Goal: Check status

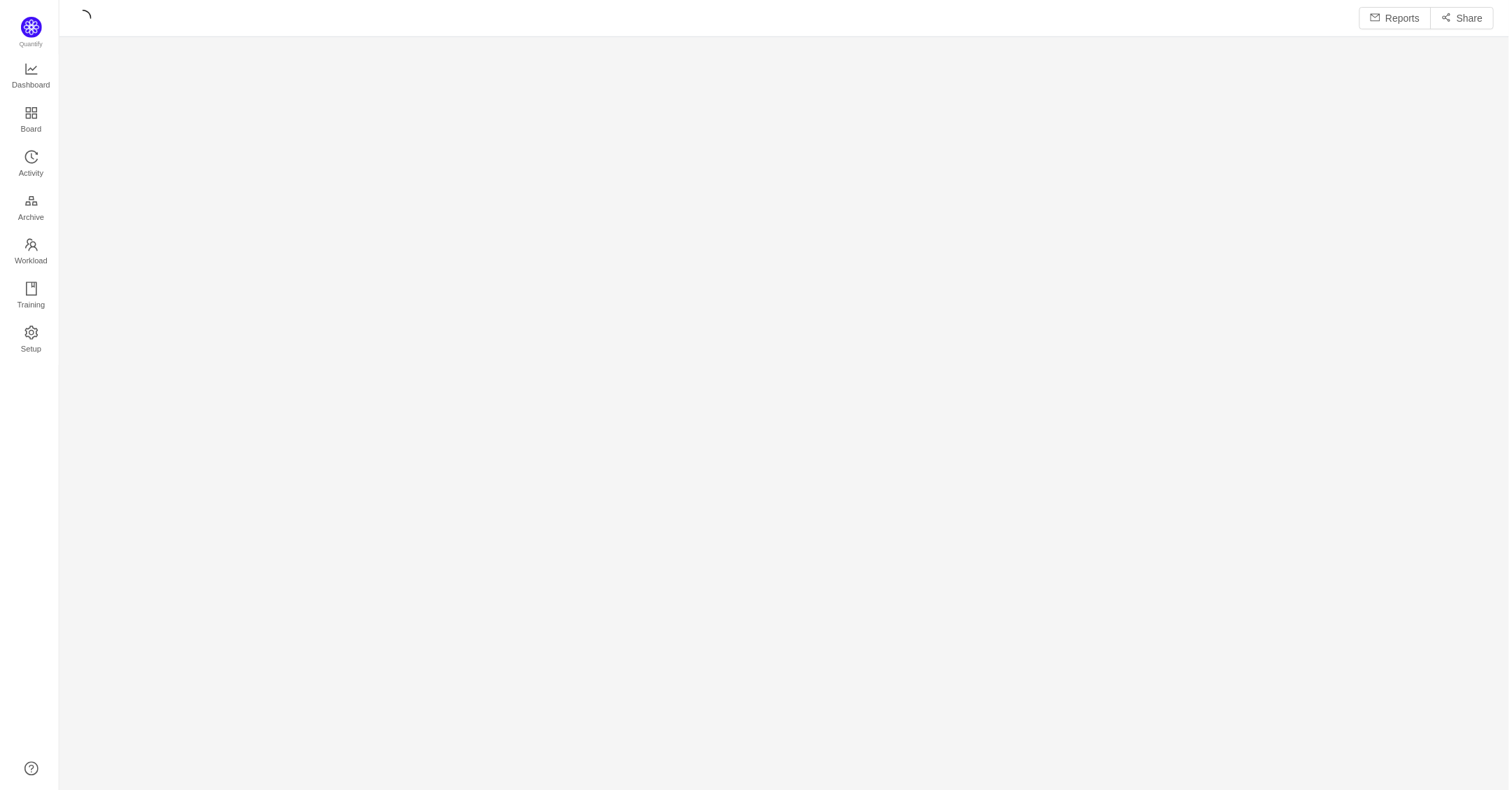
scroll to position [767, 1416]
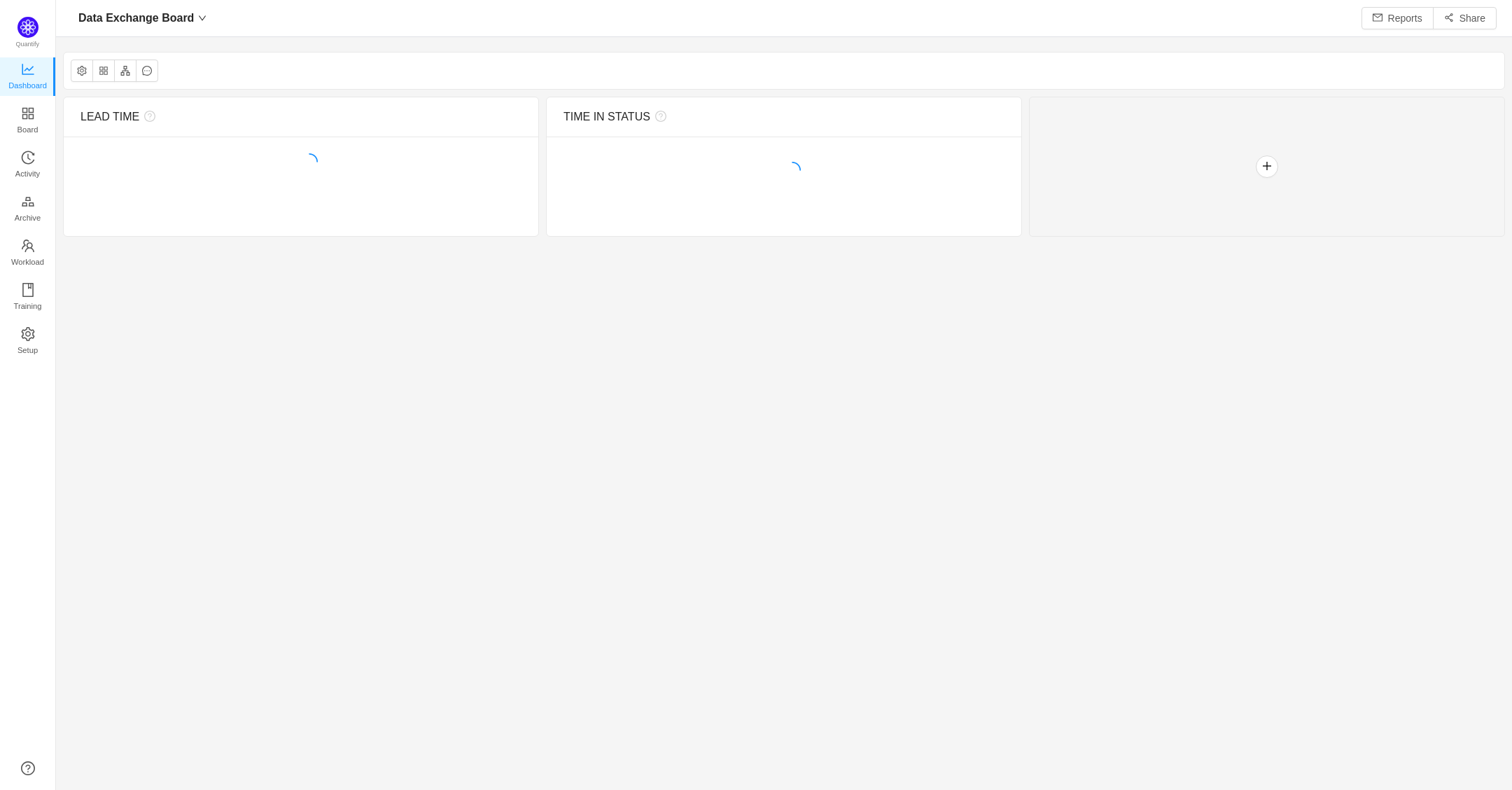
scroll to position [764, 1416]
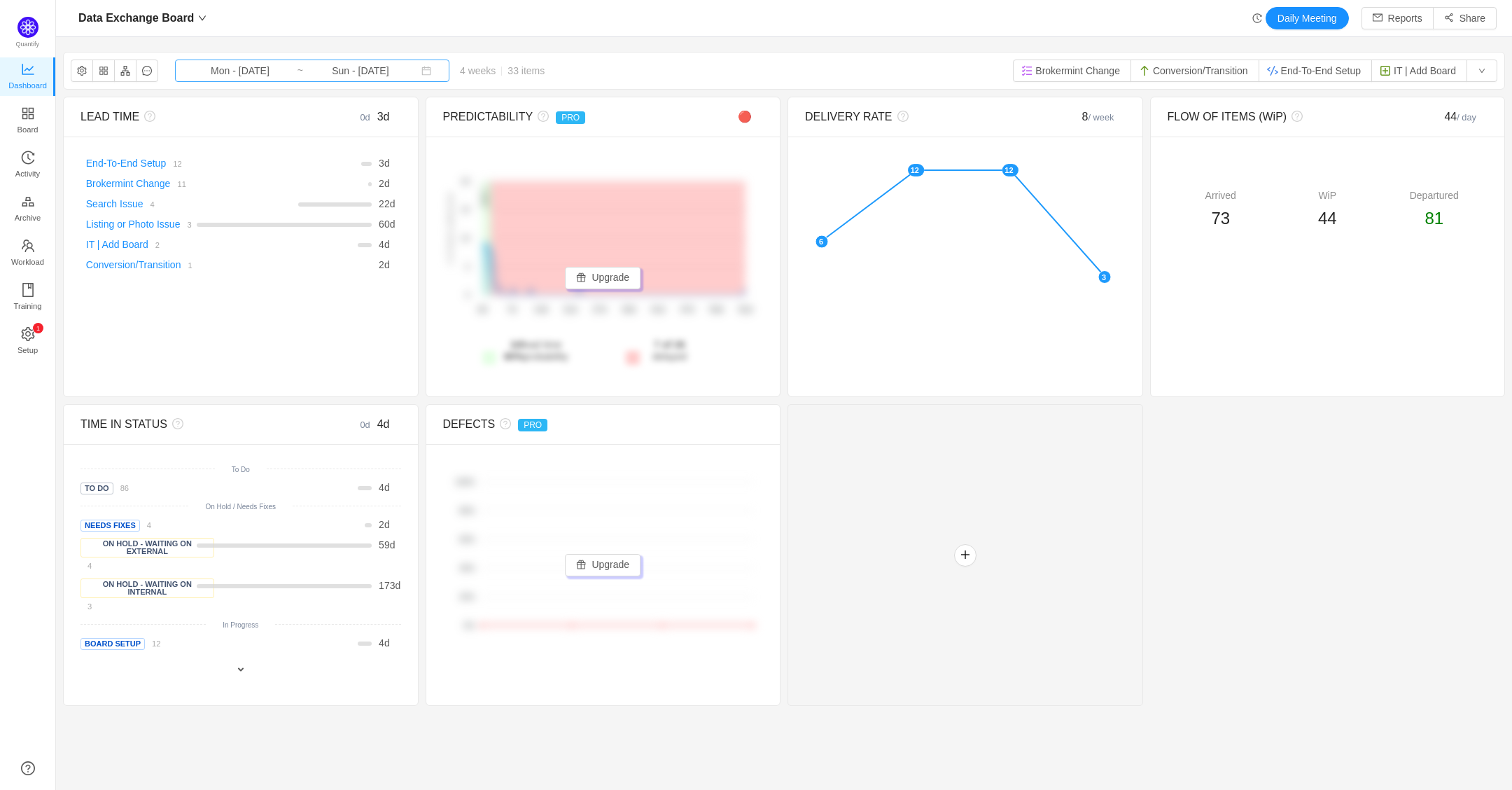
click at [340, 73] on input "Sun - [DATE]" at bounding box center [360, 70] width 113 height 15
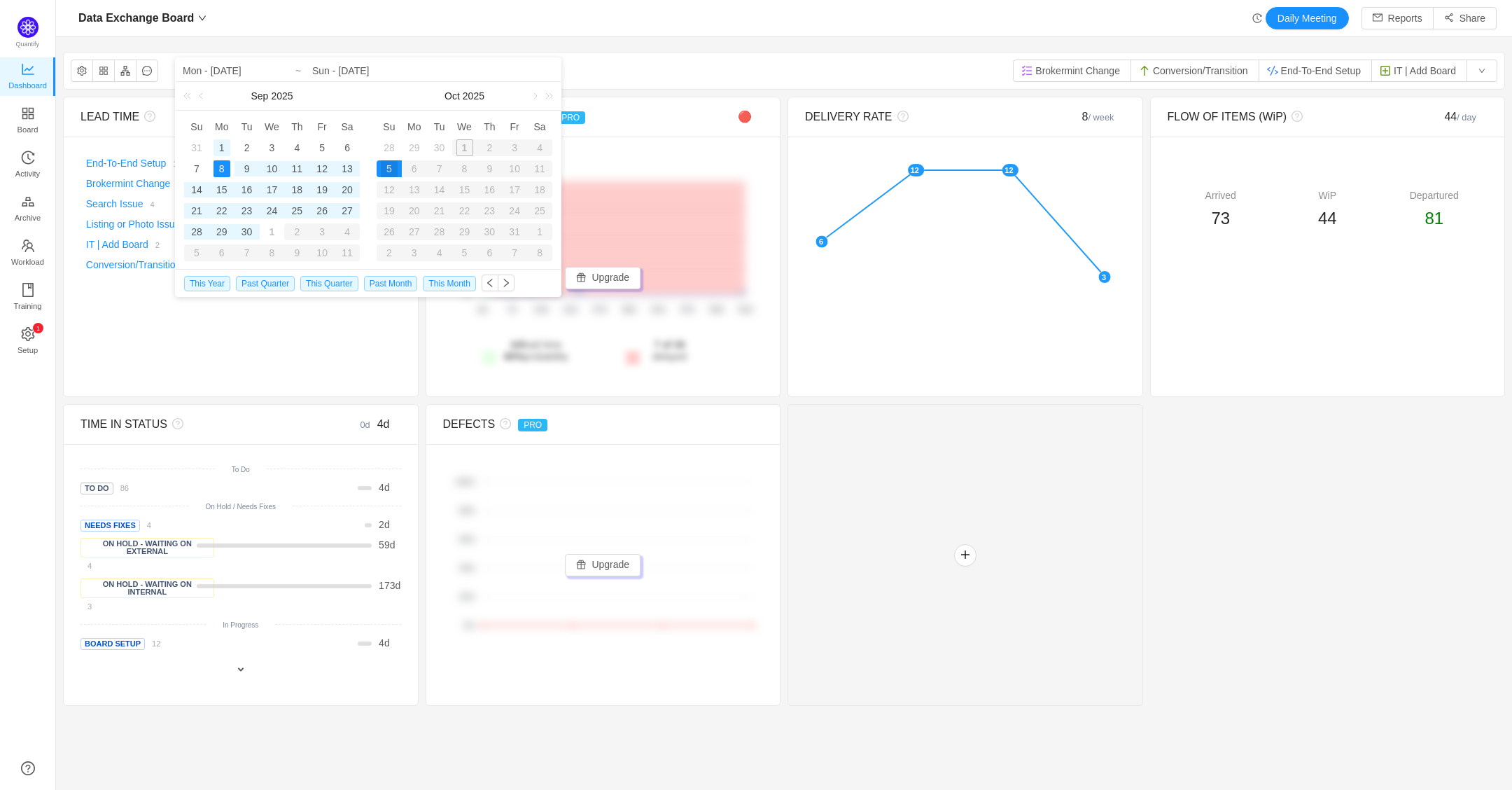
click at [221, 149] on div "1" at bounding box center [221, 148] width 17 height 17
click at [245, 237] on div "30" at bounding box center [247, 232] width 17 height 17
type input "Mon - [DATE]"
type input "Tue - [DATE]"
